Goal: Transaction & Acquisition: Register for event/course

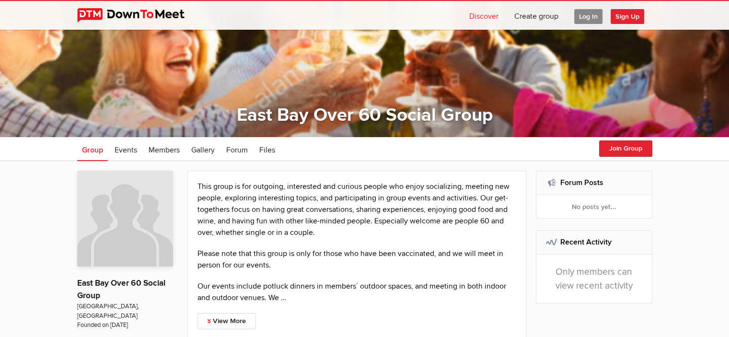
scroll to position [76, 0]
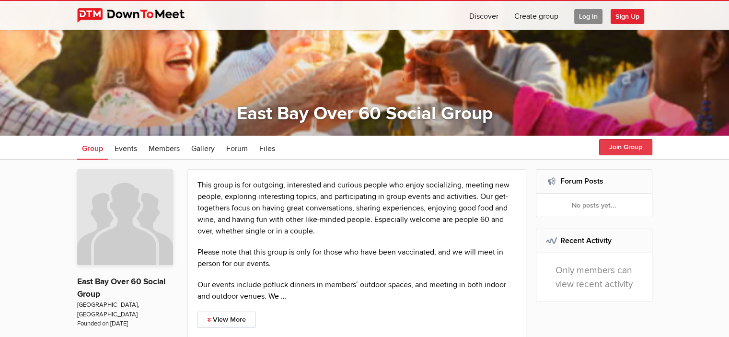
click at [627, 148] on button "Join Group" at bounding box center [625, 147] width 53 height 16
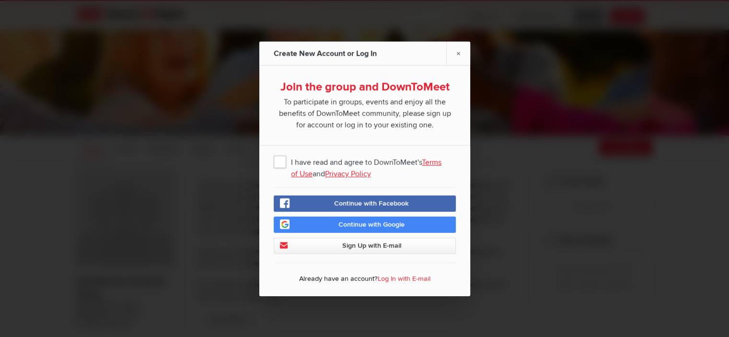
click at [274, 159] on span "I have read and agree to DownToMeet's Terms of Use and Privacy Policy" at bounding box center [365, 160] width 182 height 17
click at [0, 0] on input "I have read and agree to DownToMeet's Terms of Use and Privacy Policy" at bounding box center [0, 0] width 0 height 0
click at [394, 243] on span "Sign Up with E-mail" at bounding box center [371, 245] width 59 height 8
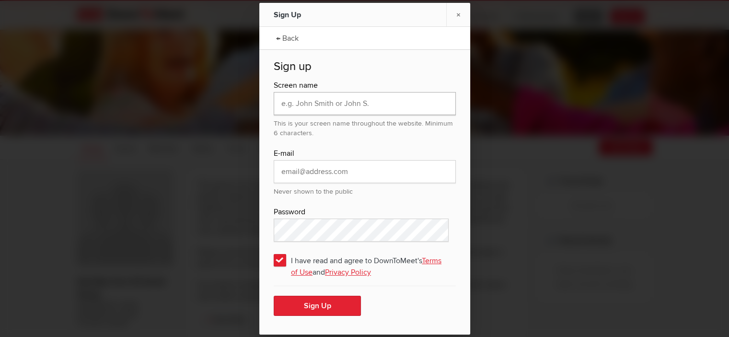
click at [305, 103] on input "text" at bounding box center [365, 103] width 182 height 23
type input "LJB"
click at [331, 303] on button "Sign Up" at bounding box center [317, 306] width 87 height 20
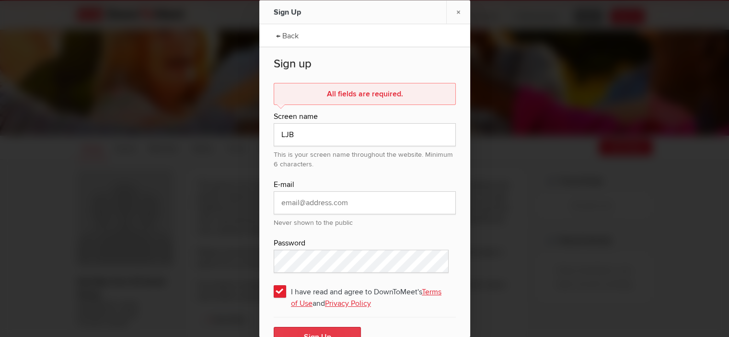
scroll to position [20, 0]
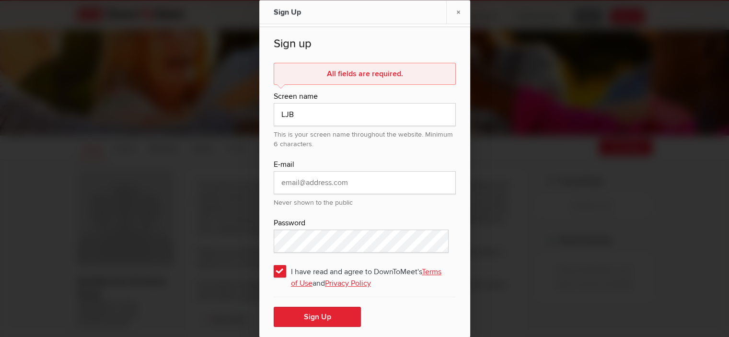
click at [310, 281] on link "Terms of Use" at bounding box center [366, 276] width 150 height 21
click at [336, 311] on button "Sign Up" at bounding box center [317, 316] width 87 height 20
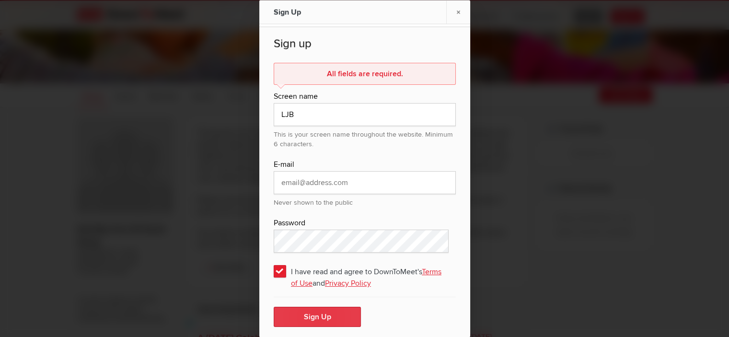
scroll to position [226, 0]
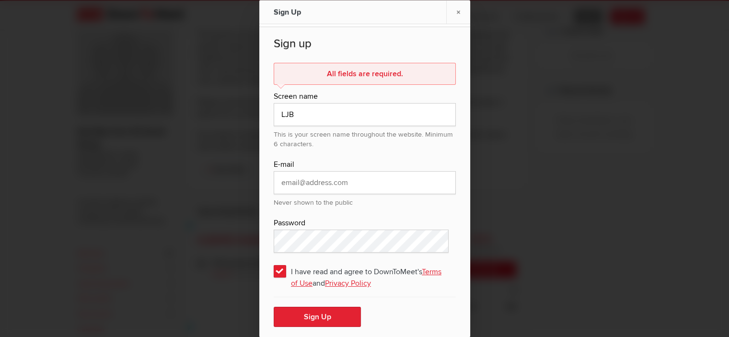
click at [376, 275] on span "I have read and agree to DownToMeet's Terms of Use and Privacy Policy" at bounding box center [365, 270] width 182 height 17
click at [0, 0] on input "I have read and agree to DownToMeet's Terms of Use and Privacy Policy" at bounding box center [0, 0] width 0 height 0
click at [276, 262] on span "I have read and agree to DownToMeet's Terms of Use and Privacy Policy" at bounding box center [365, 270] width 182 height 17
click at [0, 0] on input "I have read and agree to DownToMeet's Terms of Use and Privacy Policy" at bounding box center [0, 0] width 0 height 0
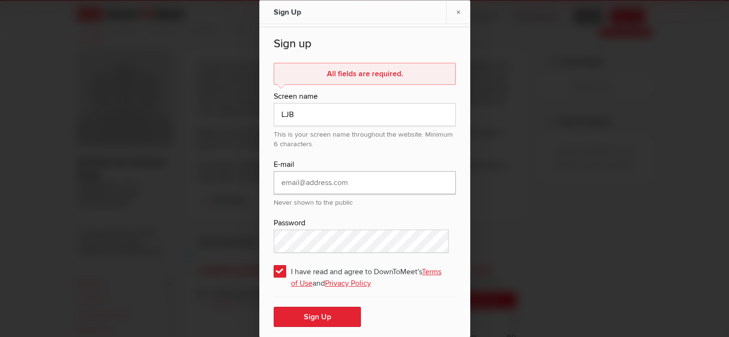
click at [396, 173] on input "email" at bounding box center [365, 182] width 182 height 23
type input "[EMAIL_ADDRESS][DOMAIN_NAME]"
click at [324, 312] on button "Sign Up" at bounding box center [317, 316] width 87 height 20
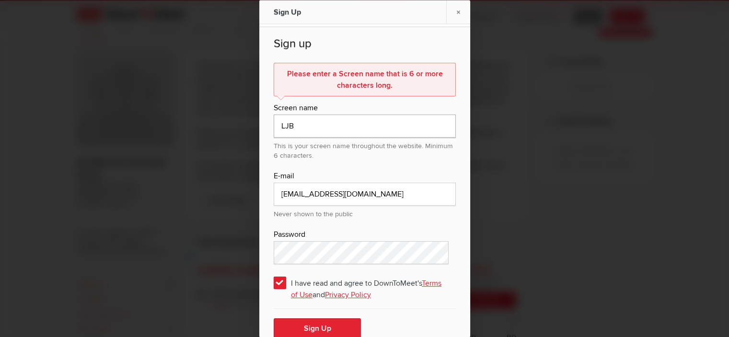
click at [285, 123] on input "LJB" at bounding box center [365, 125] width 182 height 23
type input "[PERSON_NAME]"
click at [320, 325] on button "Sign Up" at bounding box center [317, 328] width 87 height 20
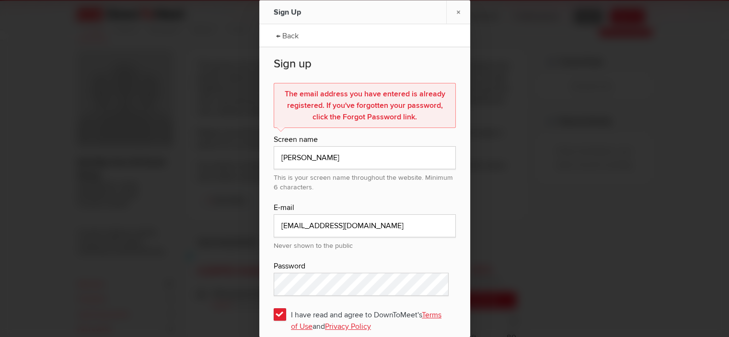
scroll to position [43, 0]
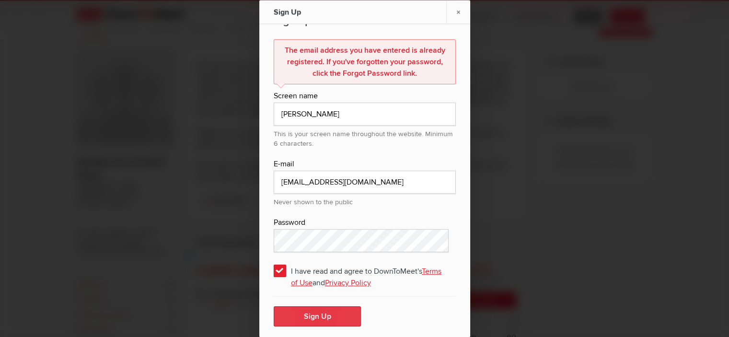
click at [327, 315] on button "Sign Up" at bounding box center [317, 316] width 87 height 20
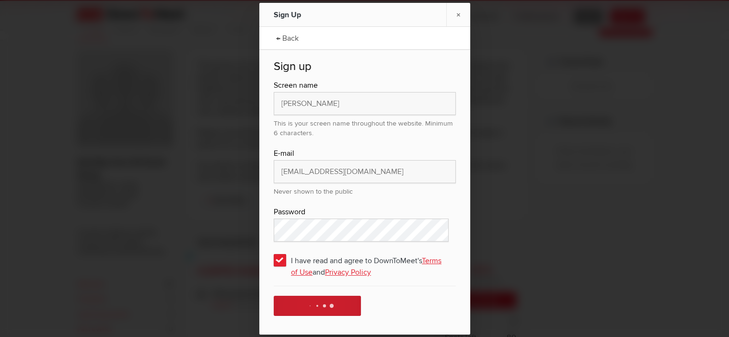
scroll to position [0, 0]
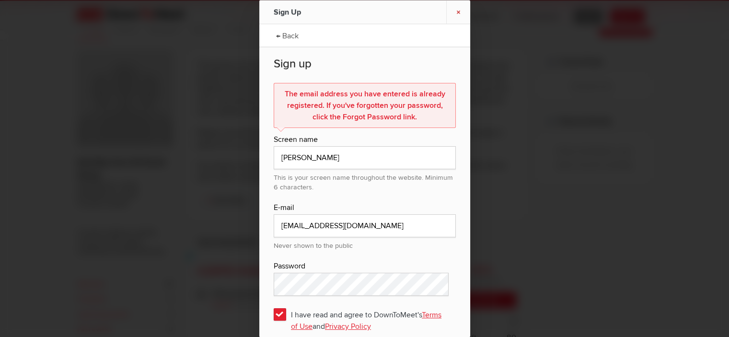
click at [455, 13] on link "×" at bounding box center [458, 11] width 24 height 23
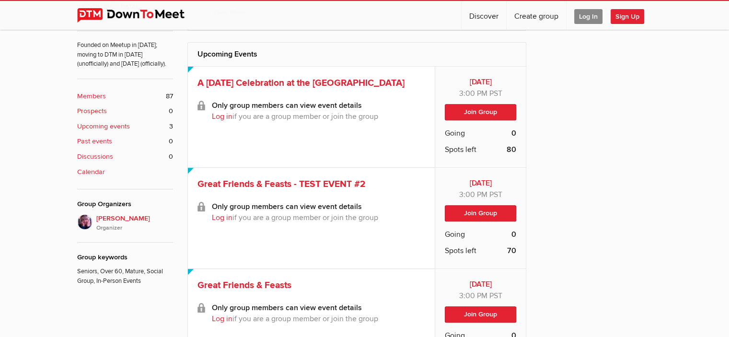
scroll to position [384, 0]
click at [96, 91] on b "Members" at bounding box center [91, 96] width 29 height 11
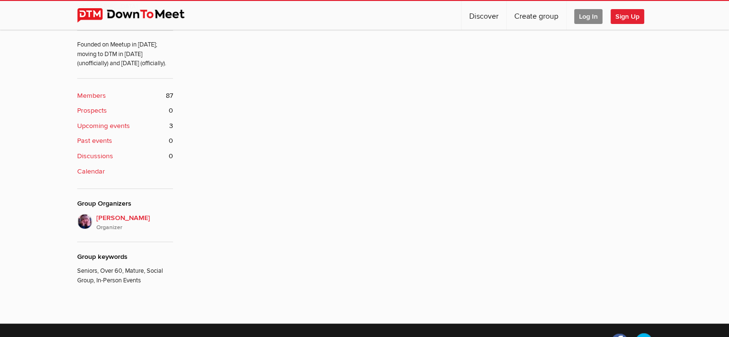
scroll to position [212, 0]
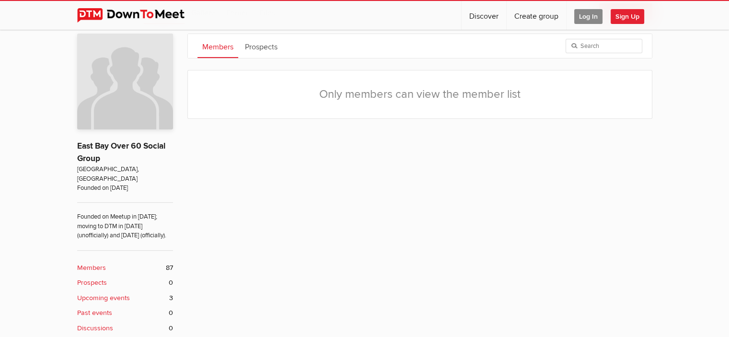
click at [217, 40] on link "Members" at bounding box center [217, 46] width 41 height 24
click at [251, 49] on link "Prospects" at bounding box center [261, 46] width 42 height 24
click at [628, 15] on span "Sign Up" at bounding box center [627, 16] width 34 height 15
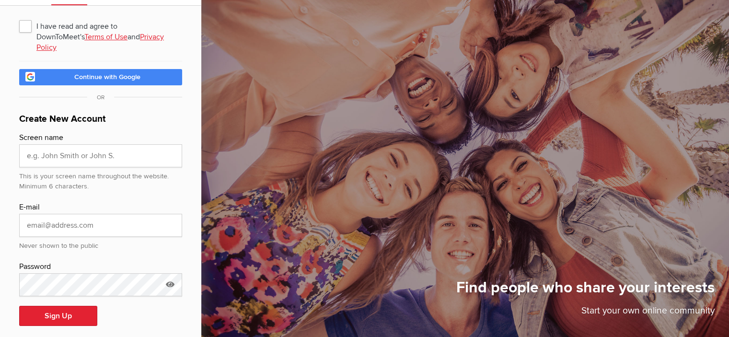
click at [21, 23] on span "I have read and agree to DownToMeet's Terms of Use and Privacy Policy" at bounding box center [100, 25] width 163 height 17
click at [19, 17] on input "I have read and agree to DownToMeet's Terms of Use and Privacy Policy" at bounding box center [19, 17] width 0 height 0
checkbox input "true"
click at [72, 144] on input "text" at bounding box center [100, 155] width 163 height 23
type input "l"
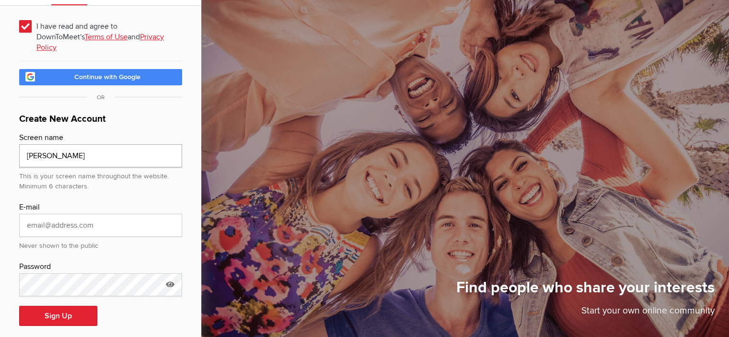
type input "[PERSON_NAME]"
click at [63, 214] on input "email" at bounding box center [100, 225] width 163 height 23
click at [66, 306] on button "Sign Up" at bounding box center [58, 316] width 78 height 20
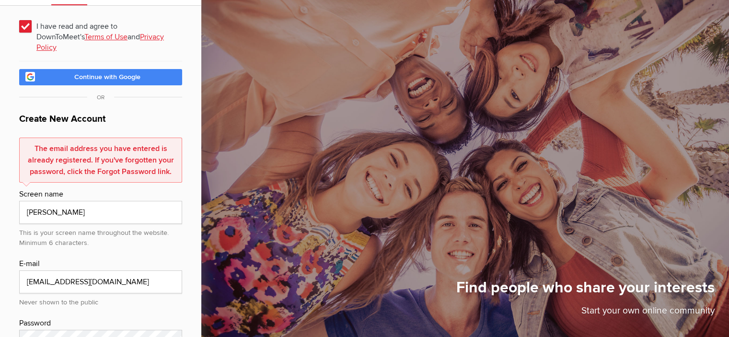
click at [80, 158] on div "The email address you have entered is already registered. If you've forgotten y…" at bounding box center [100, 159] width 163 height 45
click at [132, 148] on div "The email address you have entered is already registered. If you've forgotten y…" at bounding box center [100, 159] width 163 height 45
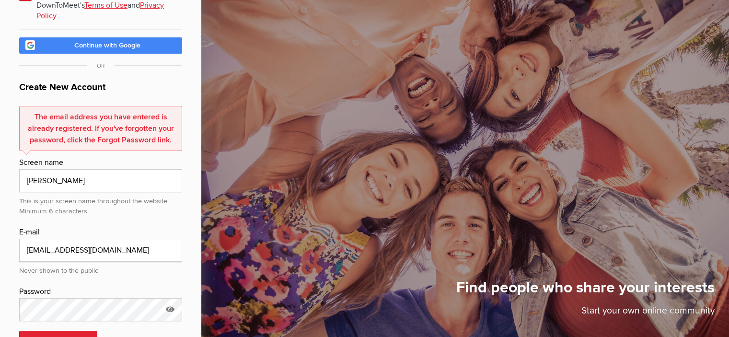
scroll to position [105, 0]
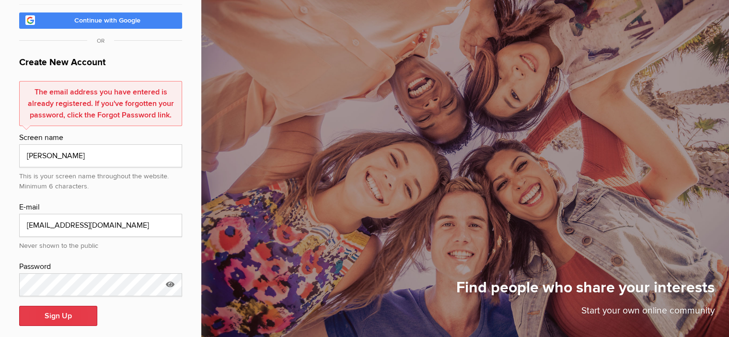
click at [78, 308] on button "Sign Up" at bounding box center [58, 316] width 78 height 20
click at [27, 214] on input "[EMAIL_ADDRESS][DOMAIN_NAME]" at bounding box center [100, 225] width 163 height 23
type input "m"
type input "[EMAIL_ADDRESS][DOMAIN_NAME]"
click at [66, 306] on button "Sign Up" at bounding box center [58, 316] width 78 height 20
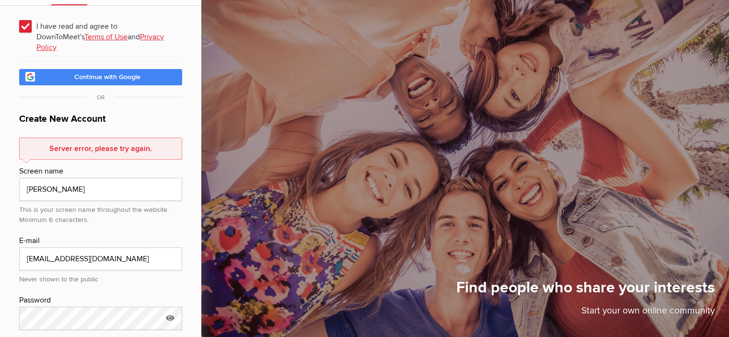
scroll to position [82, 0]
